Goal: Information Seeking & Learning: Learn about a topic

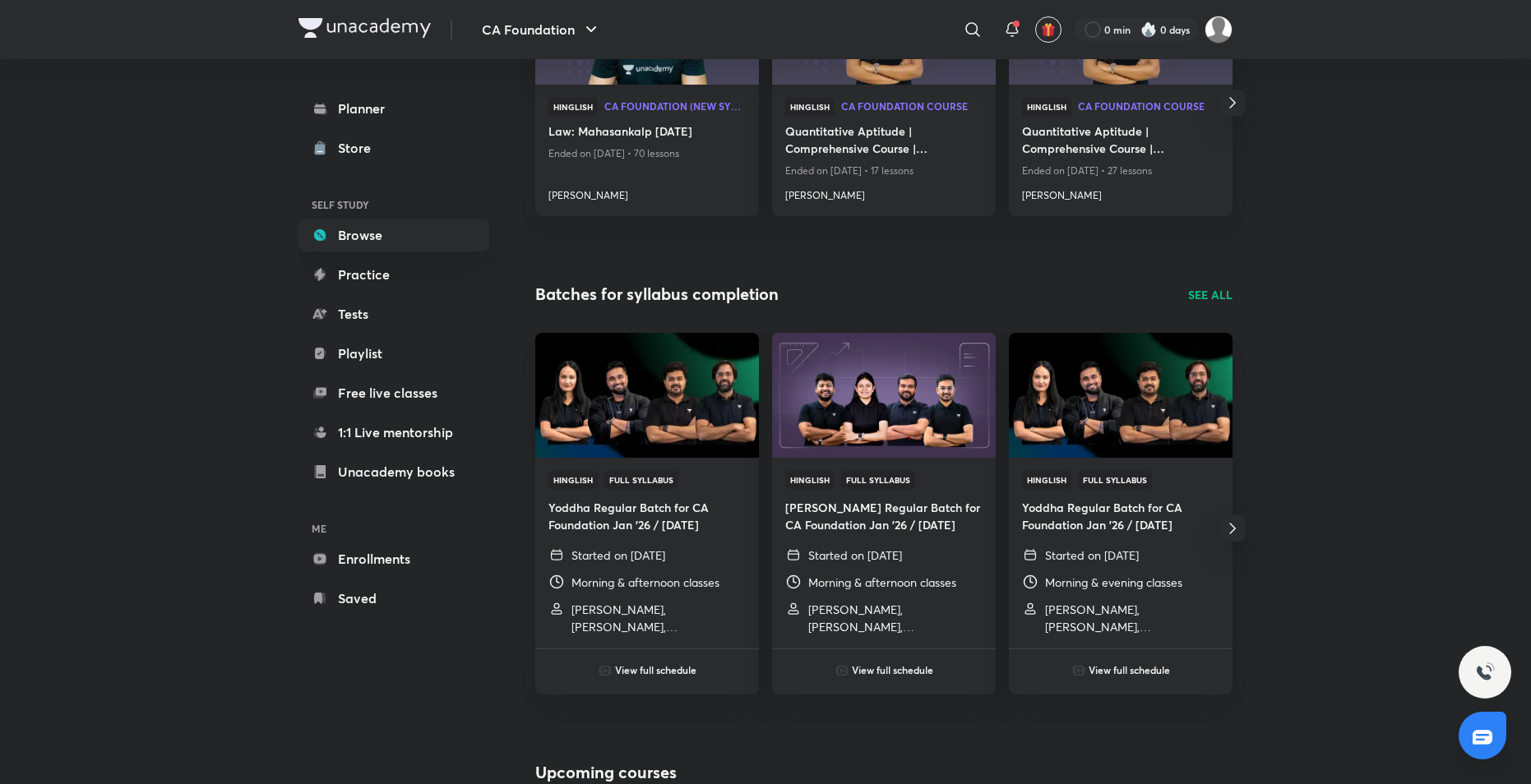
scroll to position [329, 0]
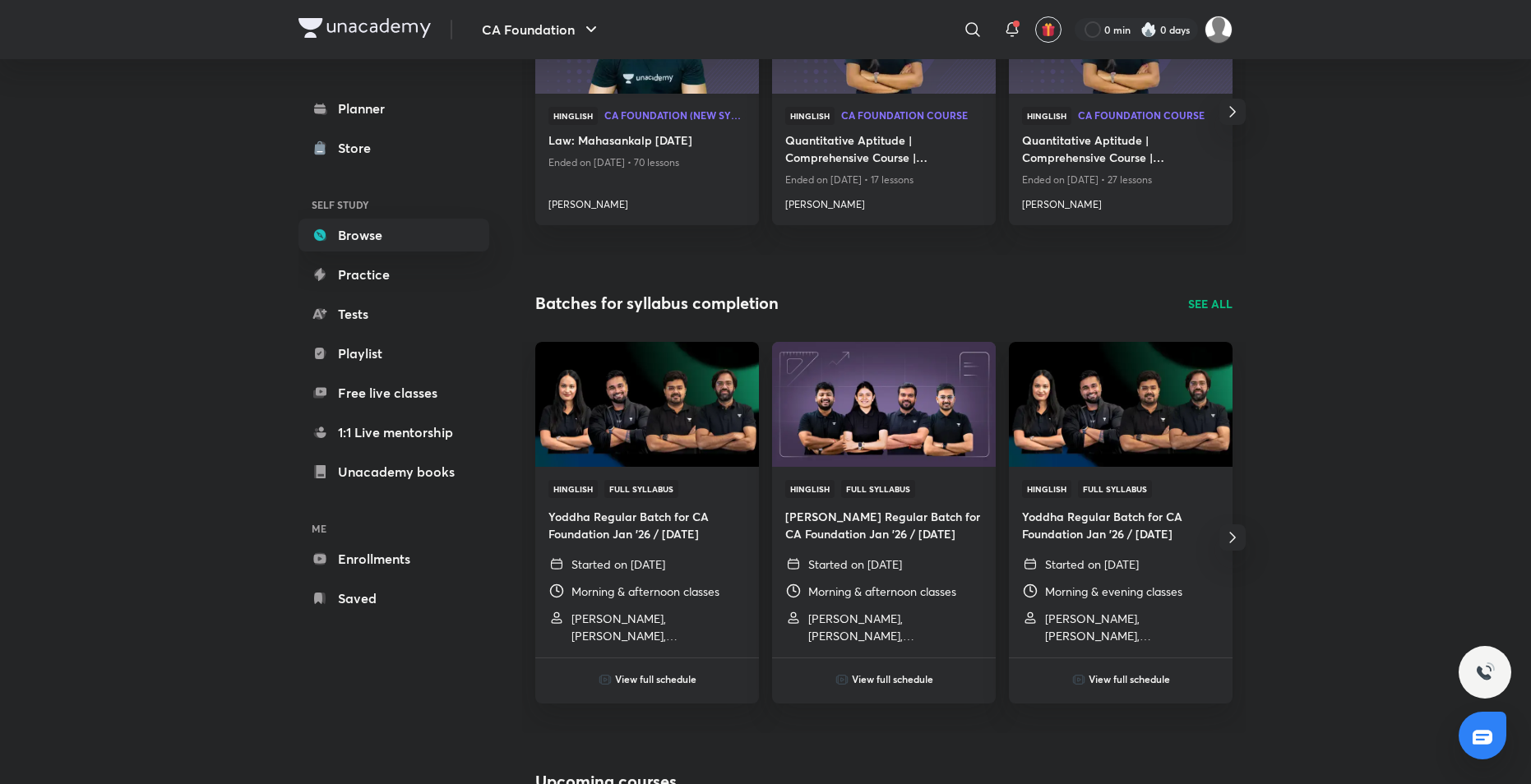
click at [1042, 29] on img "button" at bounding box center [1049, 30] width 15 height 15
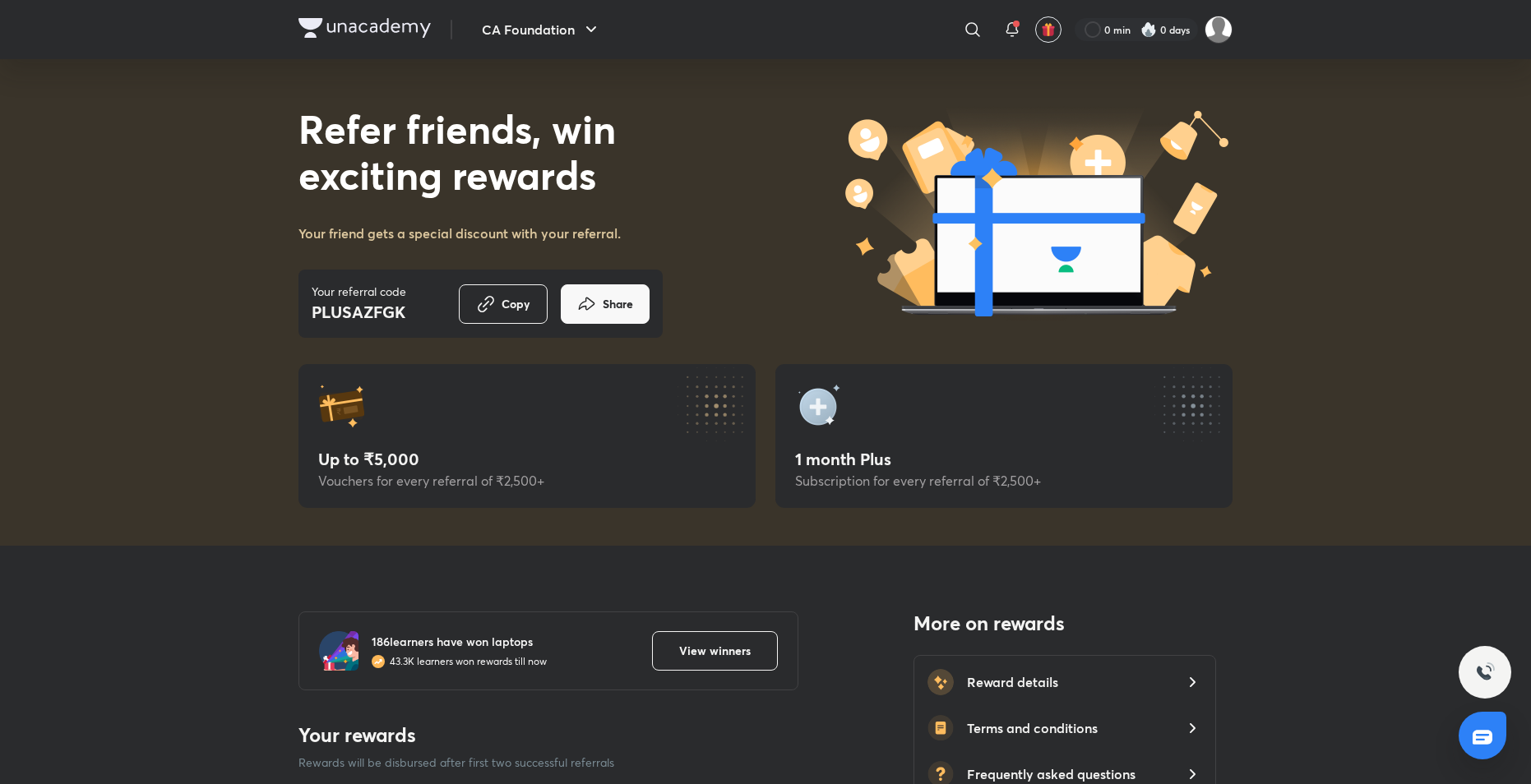
click at [420, 25] on img at bounding box center [365, 28] width 132 height 20
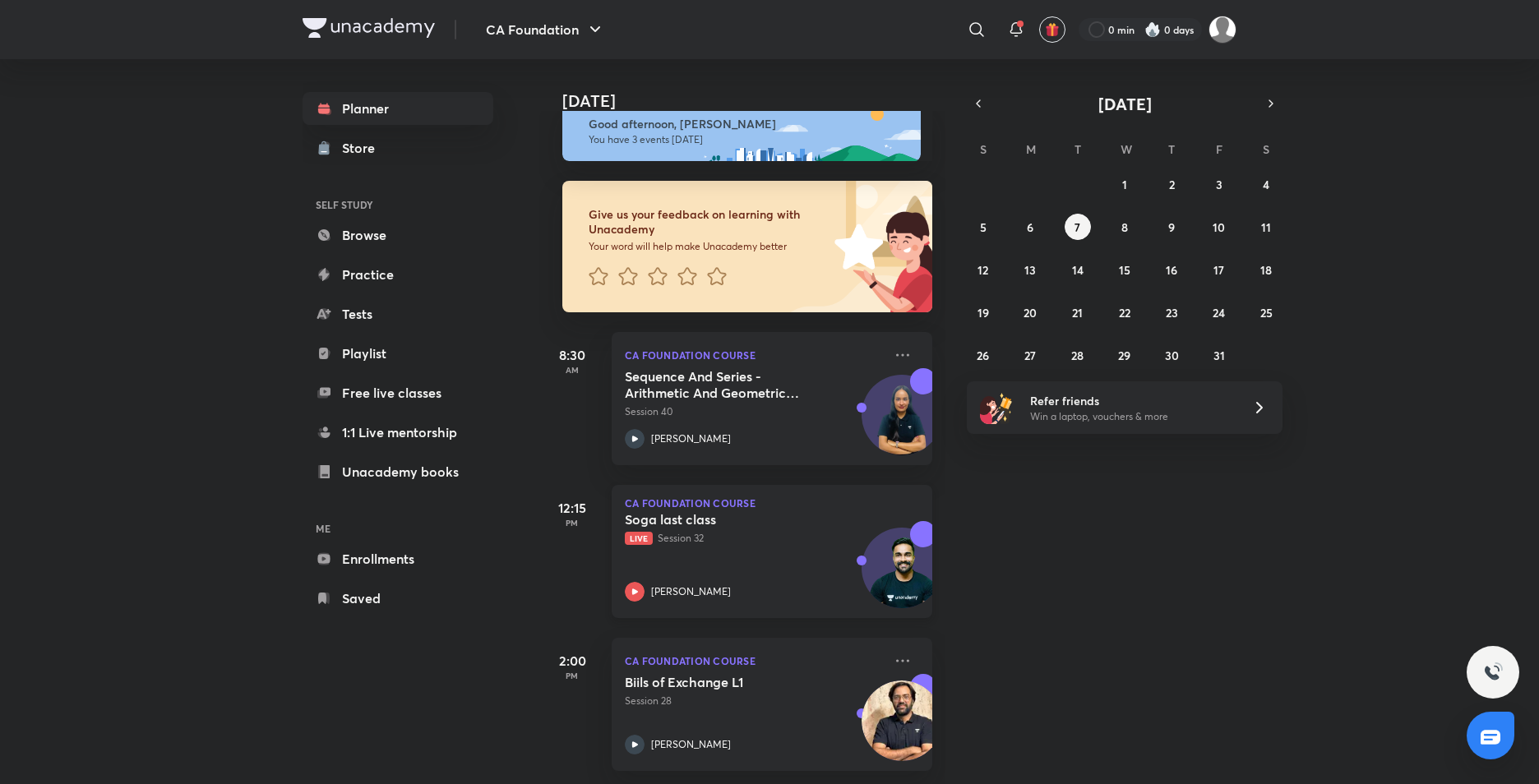
scroll to position [38, 0]
click at [980, 102] on icon "button" at bounding box center [979, 104] width 3 height 7
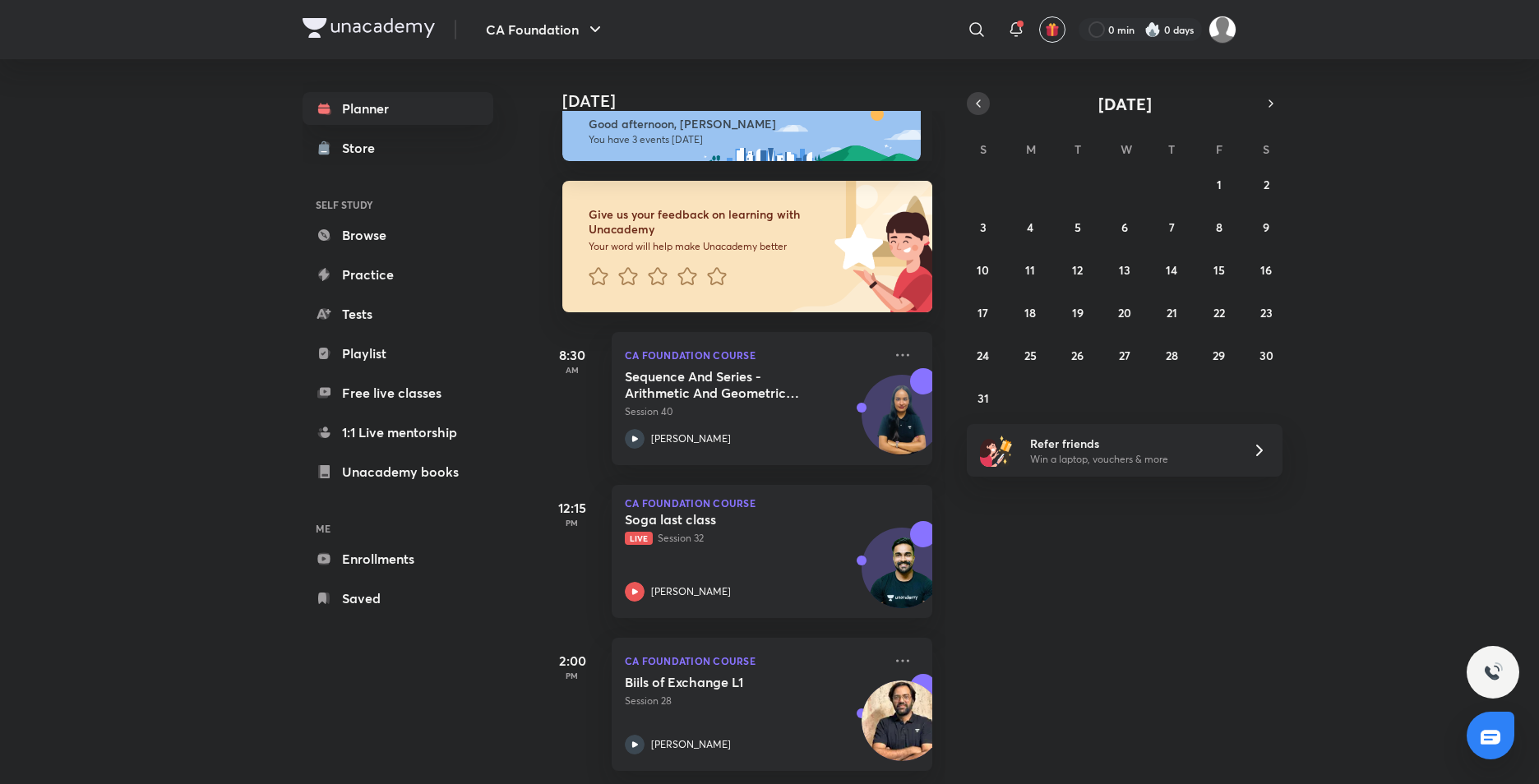
click at [980, 102] on icon "button" at bounding box center [979, 104] width 3 height 7
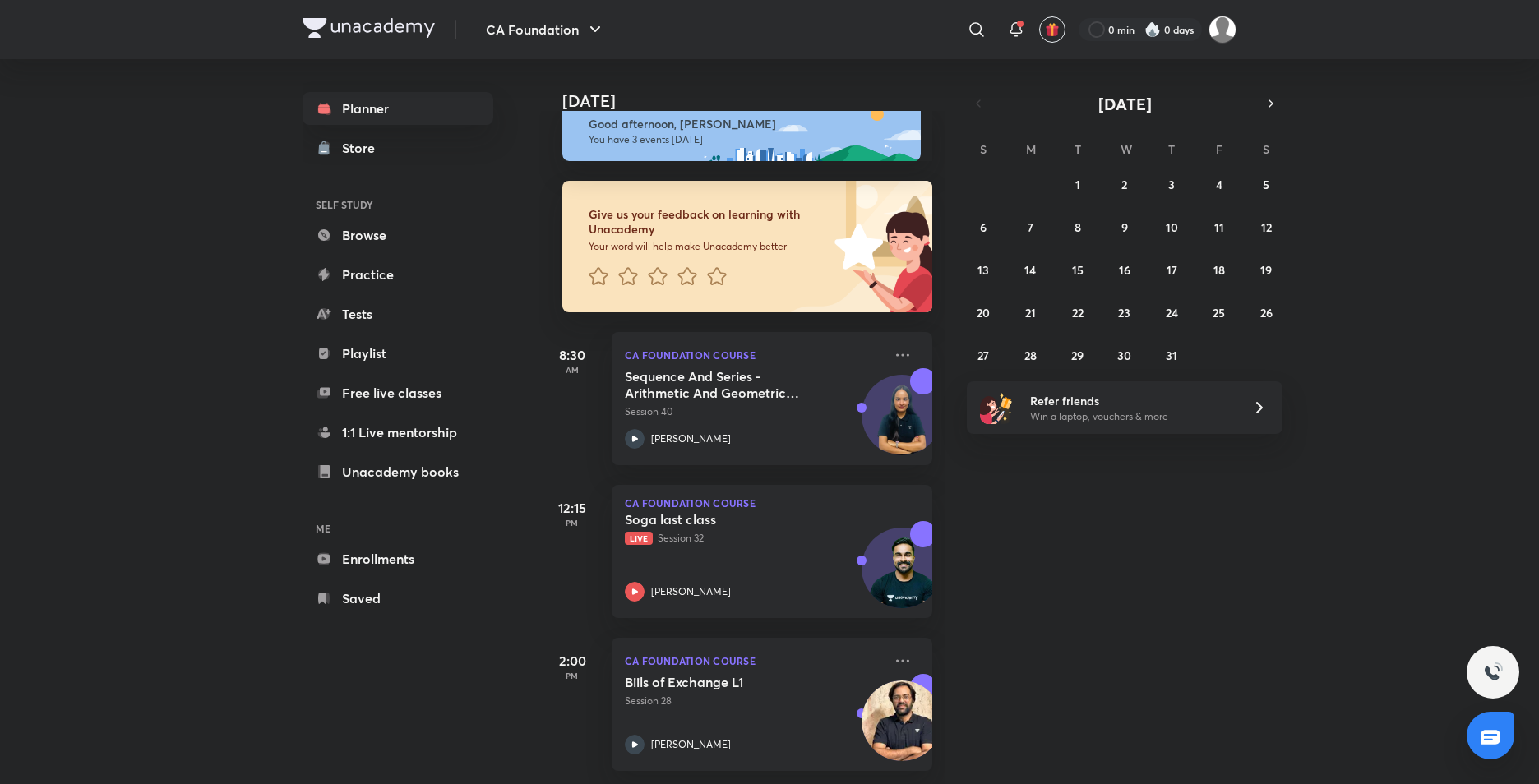
click at [1284, 104] on div "Today Good afternoon, vaibhav You have 3 events today Give us your feedback on …" at bounding box center [1037, 421] width 996 height 725
drag, startPoint x: 1280, startPoint y: 103, endPoint x: 1268, endPoint y: 106, distance: 12.4
click at [1279, 103] on button "button" at bounding box center [1271, 104] width 23 height 23
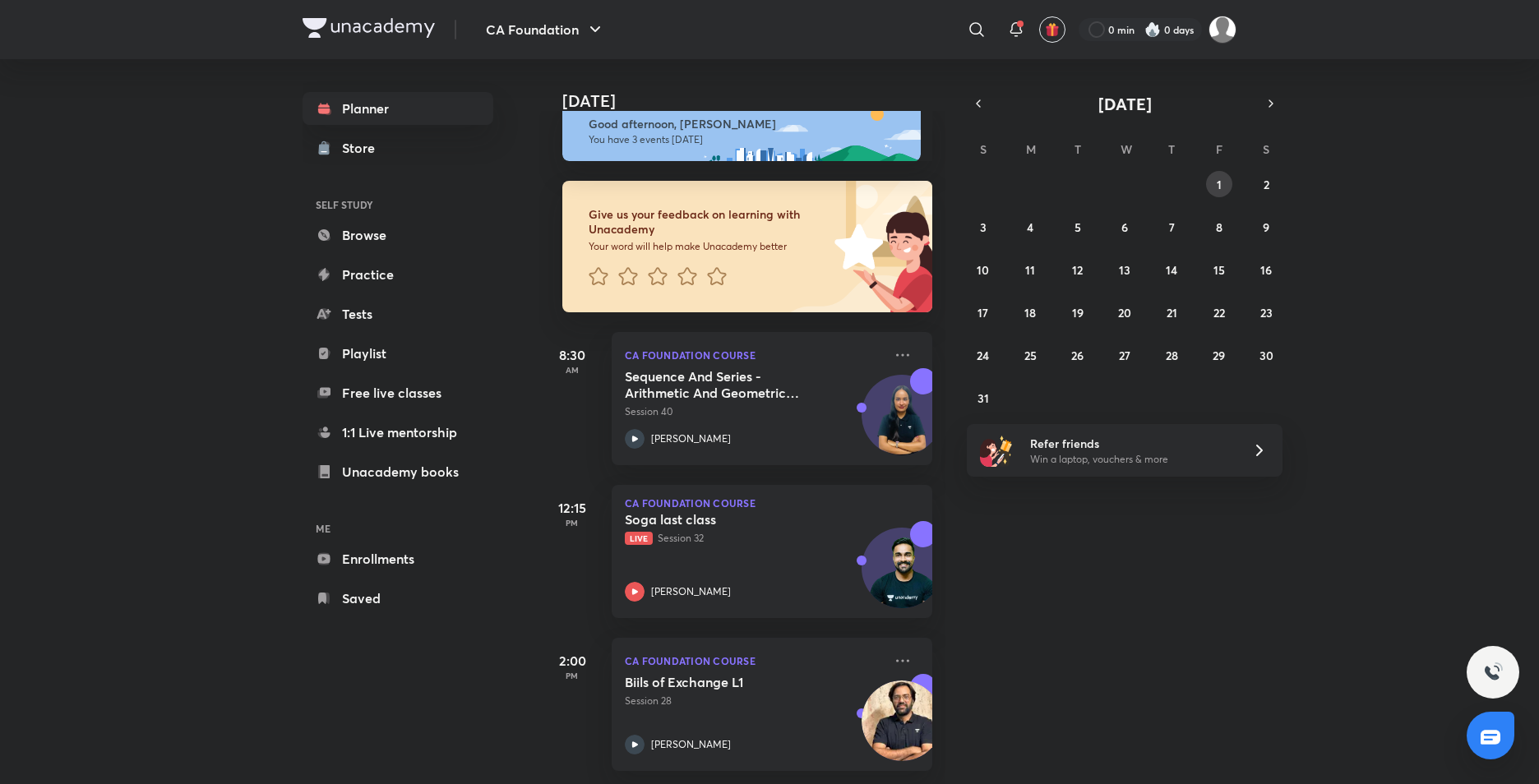
drag, startPoint x: 1224, startPoint y: 182, endPoint x: 1234, endPoint y: 179, distance: 10.4
click at [1225, 182] on button "1" at bounding box center [1219, 184] width 27 height 27
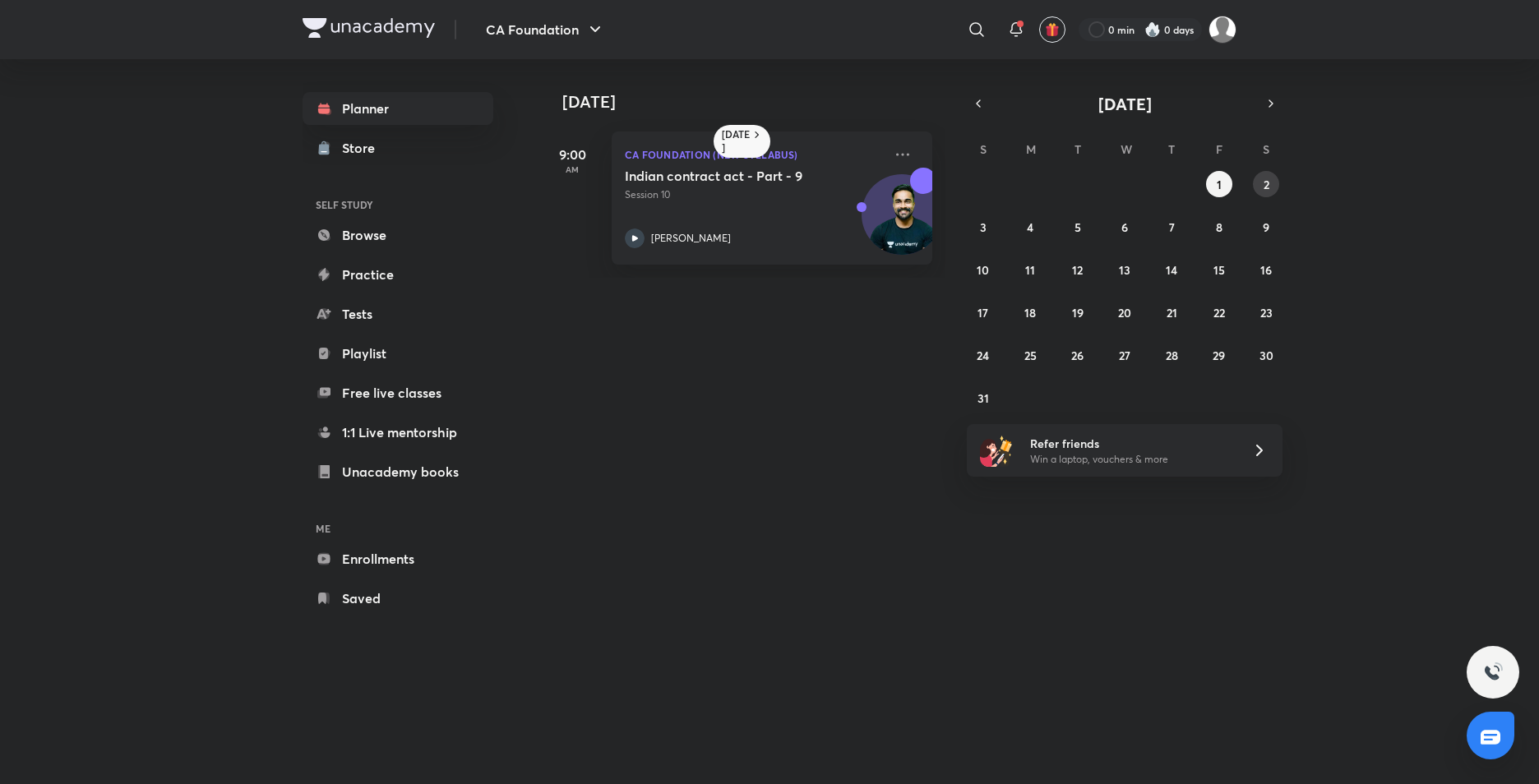
click at [1268, 188] on abbr "2" at bounding box center [1266, 184] width 6 height 16
click at [985, 229] on abbr "3" at bounding box center [984, 227] width 7 height 16
click at [1025, 234] on button "4" at bounding box center [1030, 227] width 27 height 27
click at [1078, 234] on abbr "5" at bounding box center [1078, 227] width 7 height 16
click at [656, 192] on p "Session 14" at bounding box center [754, 195] width 258 height 15
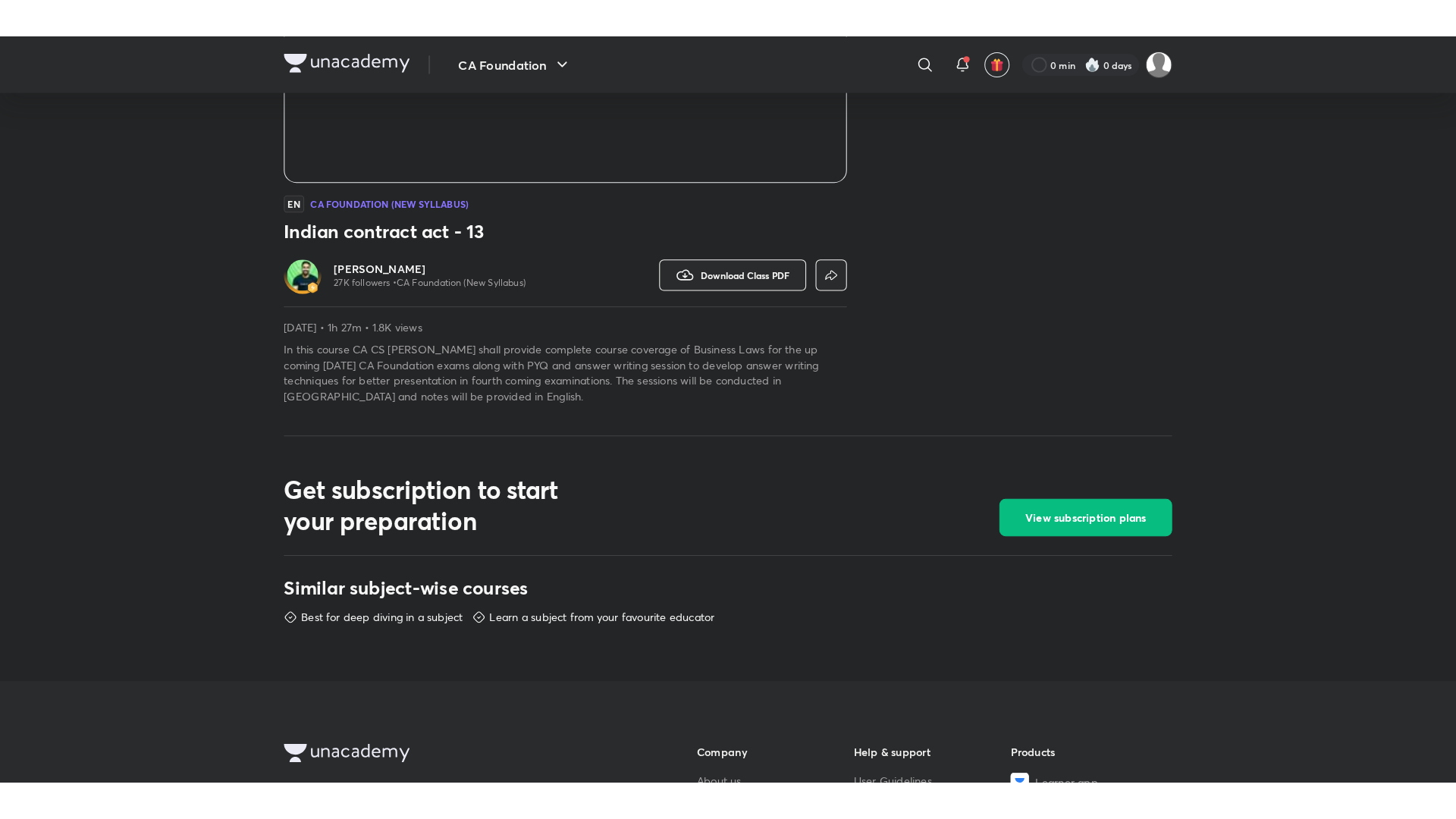
scroll to position [277, 0]
